Goal: Information Seeking & Learning: Learn about a topic

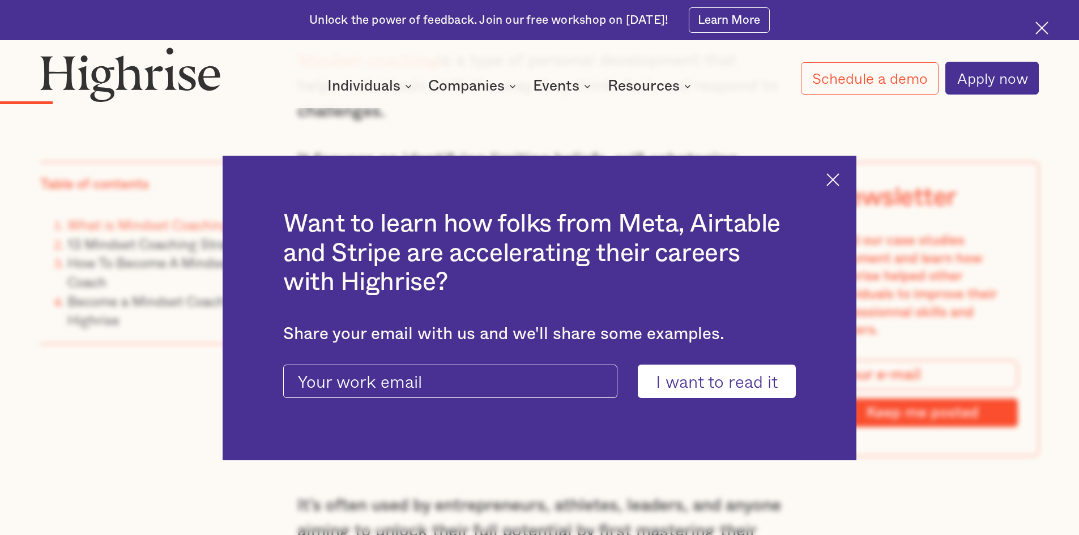
scroll to position [2782, 0]
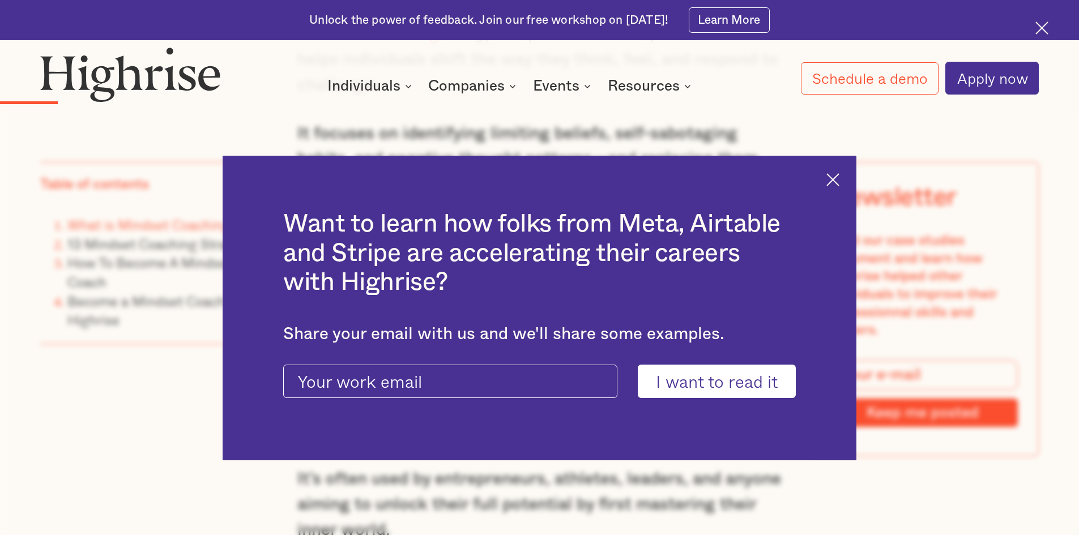
click at [835, 185] on img at bounding box center [833, 179] width 13 height 13
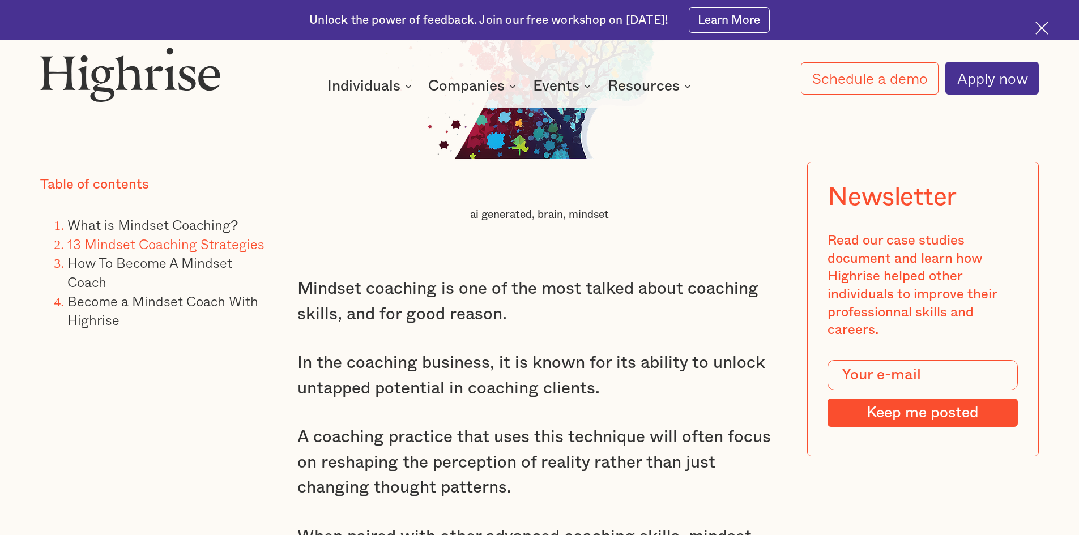
scroll to position [1358, 0]
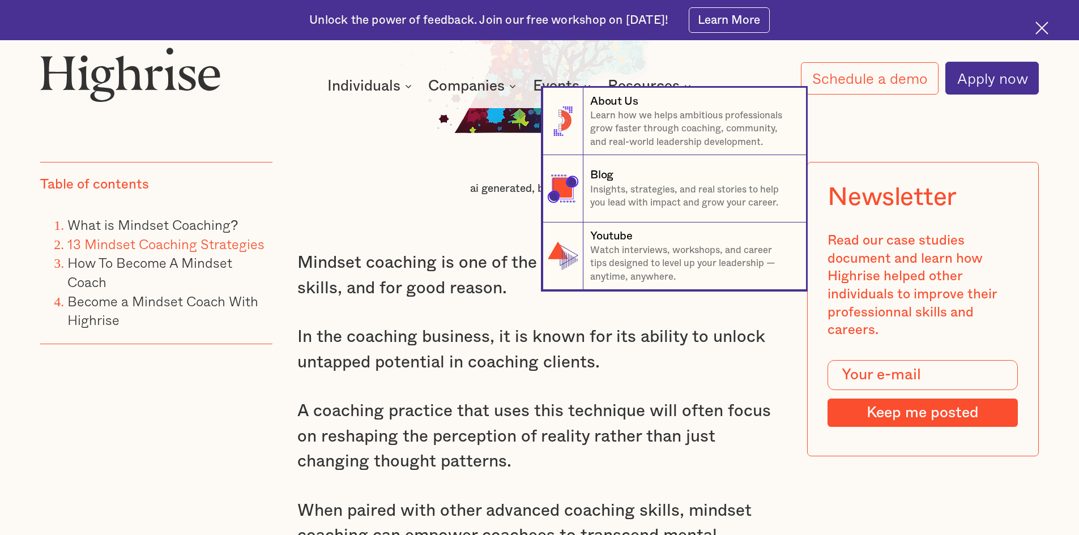
click at [303, 269] on nav "8 About Us Learn how we helps ambitious professionals grow faster through coach…" at bounding box center [539, 189] width 1079 height 202
click at [288, 265] on nav "8 About Us Learn how we helps ambitious professionals grow faster through coach…" at bounding box center [539, 189] width 1079 height 202
click at [343, 195] on nav "8 About Us Learn how we helps ambitious professionals grow faster through coach…" at bounding box center [539, 189] width 1079 height 202
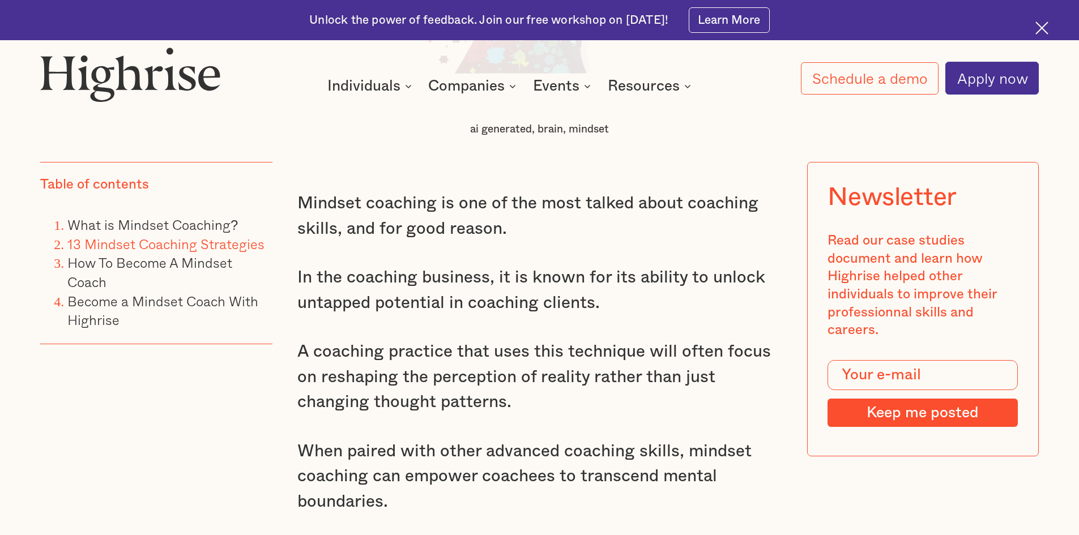
scroll to position [1471, 0]
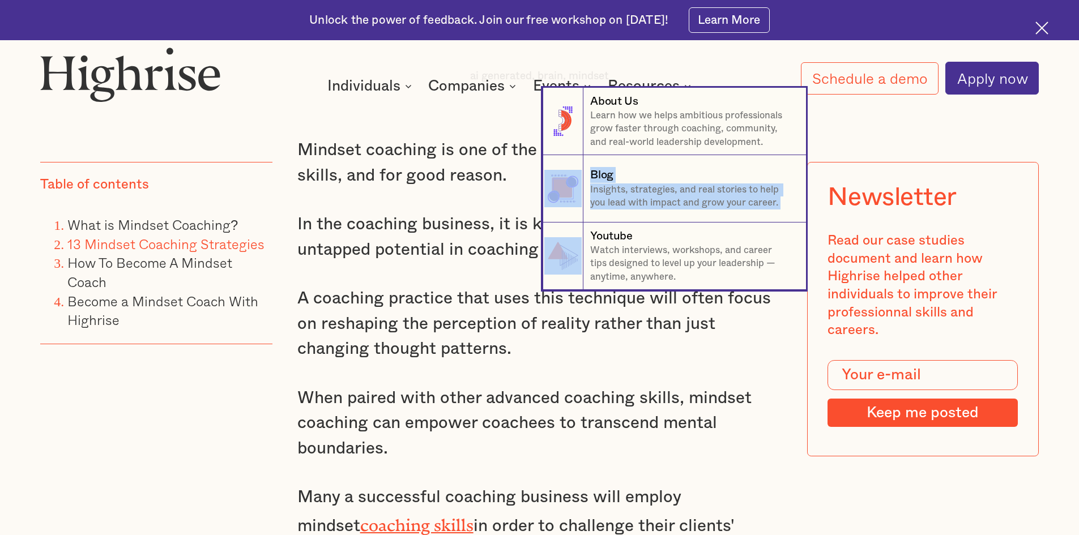
drag, startPoint x: 295, startPoint y: 160, endPoint x: 374, endPoint y: 232, distance: 106.7
click at [374, 232] on nav "8 About Us Learn how we helps ambitious professionals grow faster through coach…" at bounding box center [539, 189] width 1079 height 202
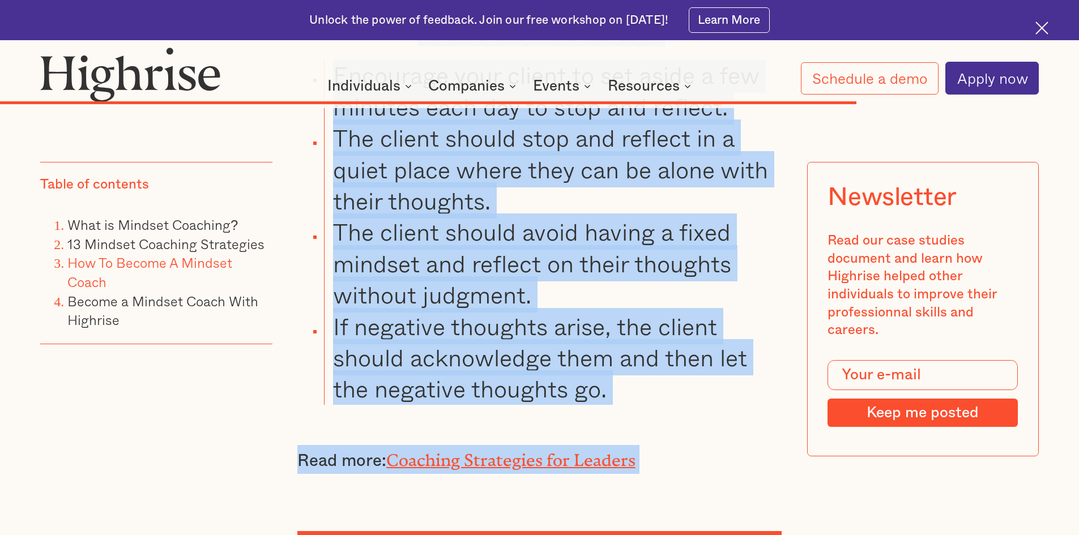
scroll to position [17994, 0]
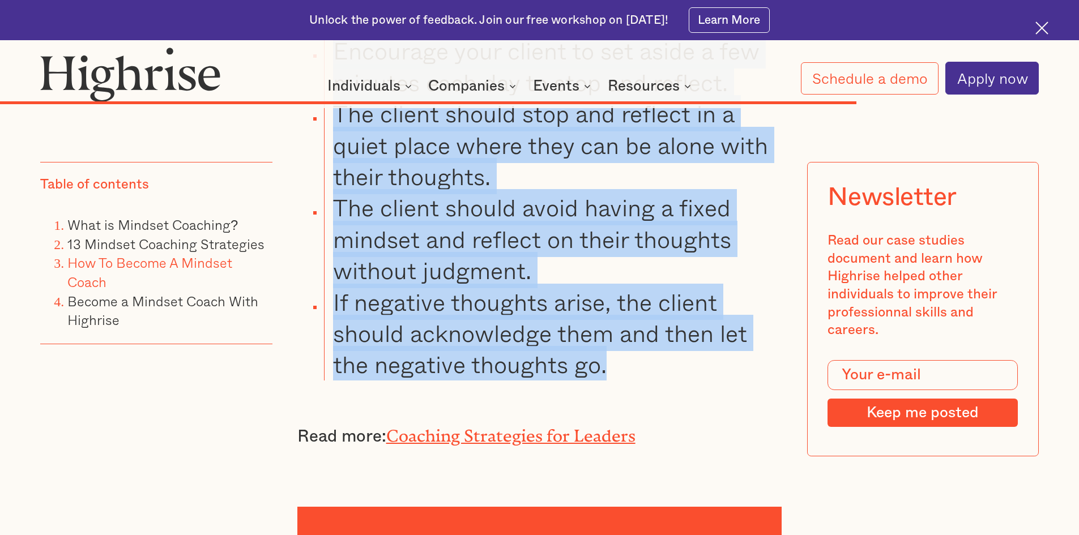
drag, startPoint x: 303, startPoint y: 155, endPoint x: 636, endPoint y: 411, distance: 419.8
copy div "Mindset coaching is one of the most talked about coaching skills, and for good …"
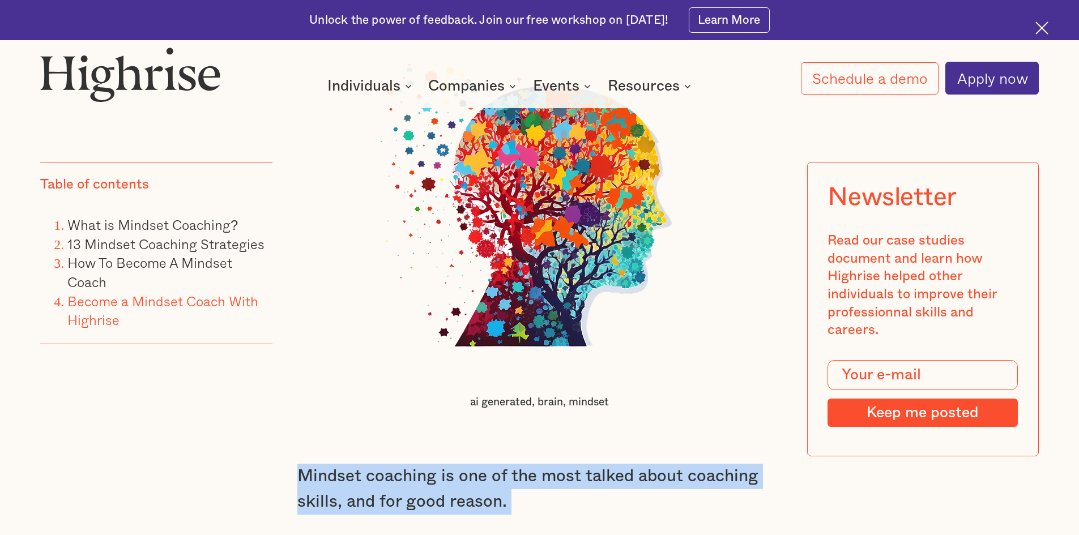
scroll to position [1489, 0]
